Goal: Task Accomplishment & Management: Manage account settings

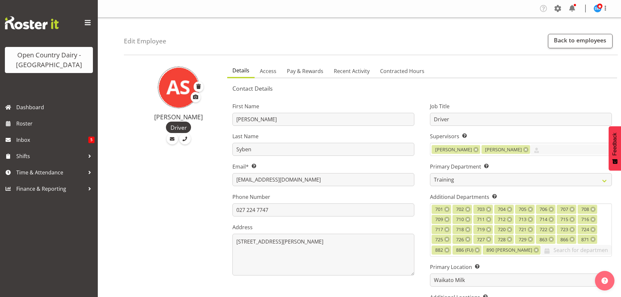
select select "763"
select select "1054"
select select "TimelineWeek"
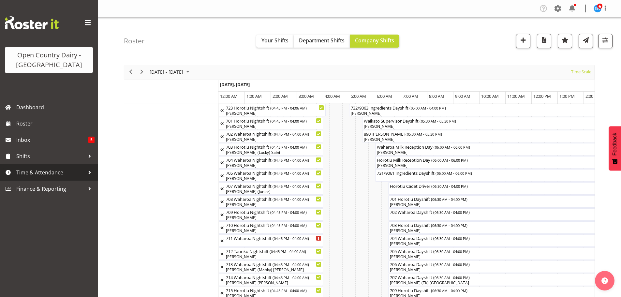
click at [29, 169] on span "Time & Attendance" at bounding box center [50, 173] width 68 height 10
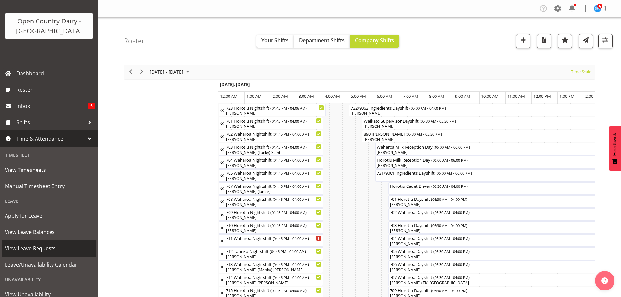
scroll to position [74, 0]
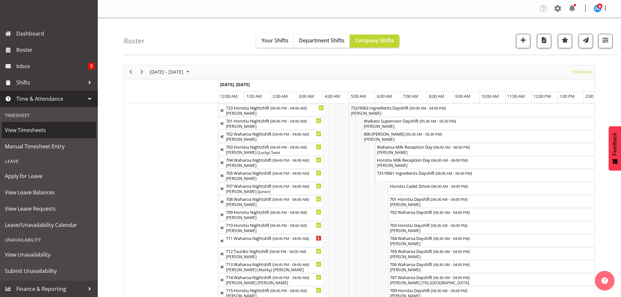
click at [35, 133] on span "View Timesheets" at bounding box center [49, 130] width 88 height 10
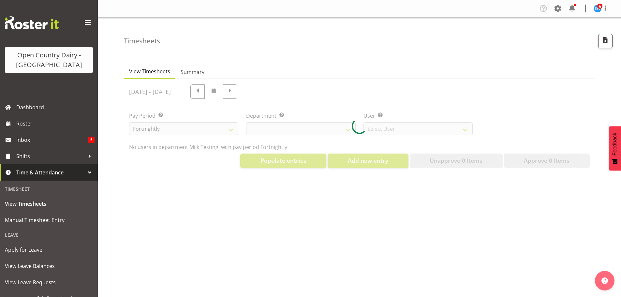
select select "733"
select select "7414"
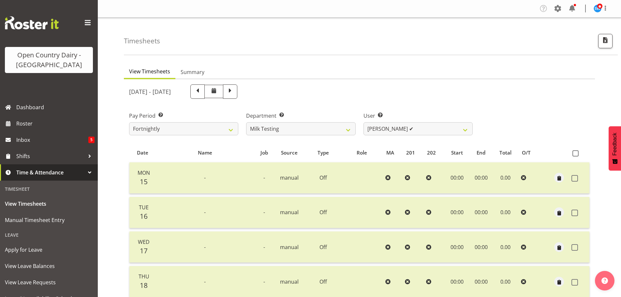
click at [234, 91] on span at bounding box center [230, 91] width 8 height 8
select select
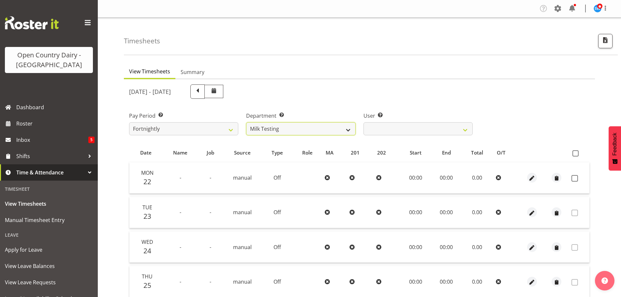
click at [305, 129] on select "701 702 703 704 705 706 707 708 709 710 711 712 713 714 715 716 717 718 719 720" at bounding box center [300, 128] width 109 height 13
select select "874"
click at [246, 122] on select "701 702 703 704 705 706 707 708 709 710 711 712 713 714 715 716 717 718 719 720" at bounding box center [300, 128] width 109 height 13
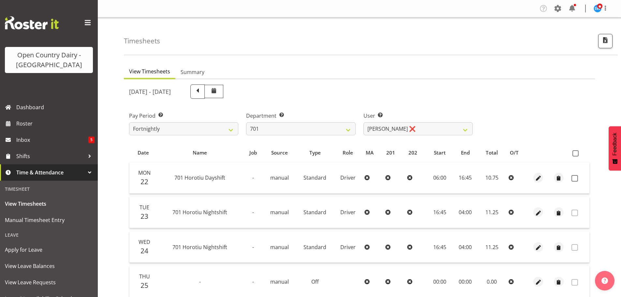
click at [384, 130] on div "September 22nd - September 28th 2025 Pay Period Select which pay period you wou…" at bounding box center [359, 260] width 461 height 358
click at [382, 132] on select "Duncan Shirley ❌ Gagandeep Singh ❌ Johann Van Zyl ❌ John Cottingham ❌" at bounding box center [417, 128] width 109 height 13
select select "11207"
click at [363, 122] on select "Duncan Shirley ❌ Gagandeep Singh ❌ Johann Van Zyl ❌ John Cottingham ❌" at bounding box center [417, 128] width 109 height 13
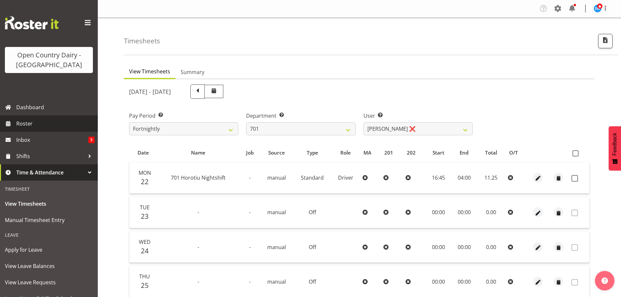
click at [35, 122] on span "Roster" at bounding box center [55, 124] width 78 height 10
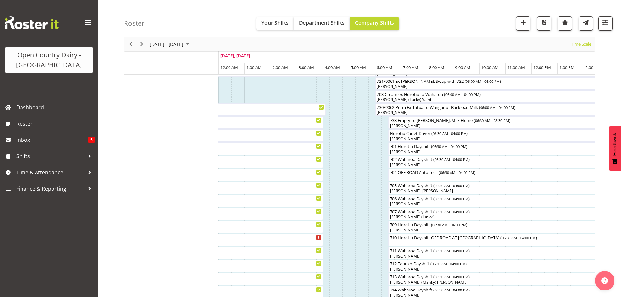
scroll to position [65, 0]
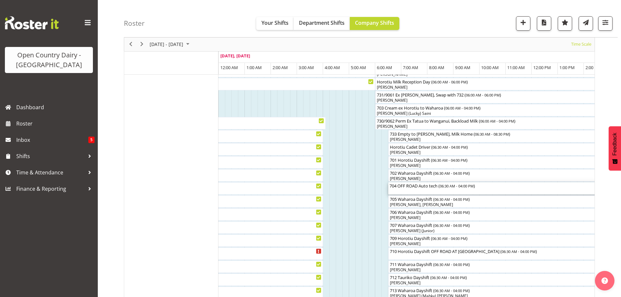
click at [410, 190] on div "704 OFF ROAD Auto tech ( 06:30 AM - 04:00 PM )" at bounding box center [511, 188] width 245 height 12
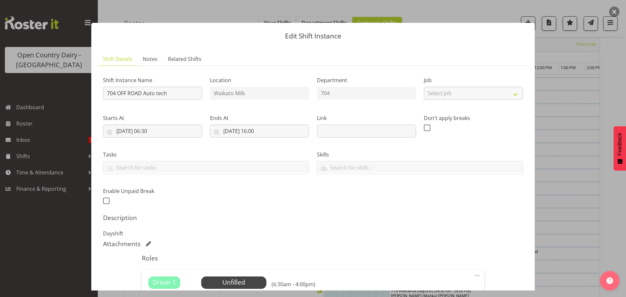
click at [617, 10] on button "button" at bounding box center [614, 12] width 10 height 10
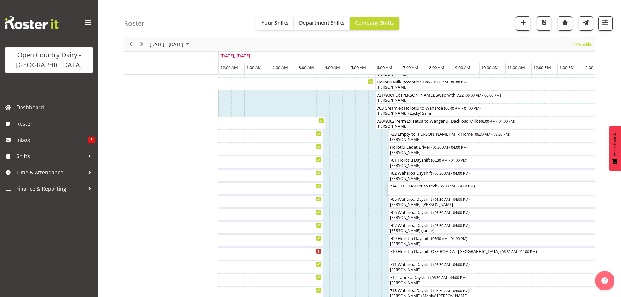
click at [432, 191] on div "704 OFF ROAD Auto tech ( 06:30 AM - 04:00 PM )" at bounding box center [511, 188] width 245 height 12
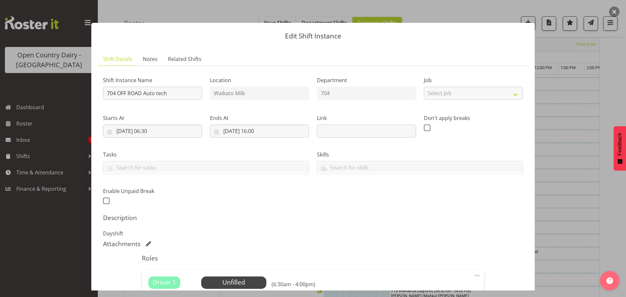
click at [613, 10] on button "button" at bounding box center [614, 12] width 10 height 10
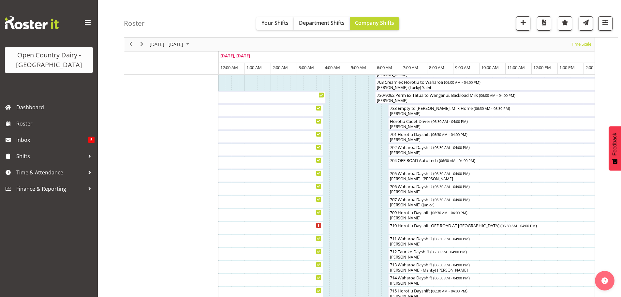
scroll to position [90, 0]
